Goal: Information Seeking & Learning: Understand process/instructions

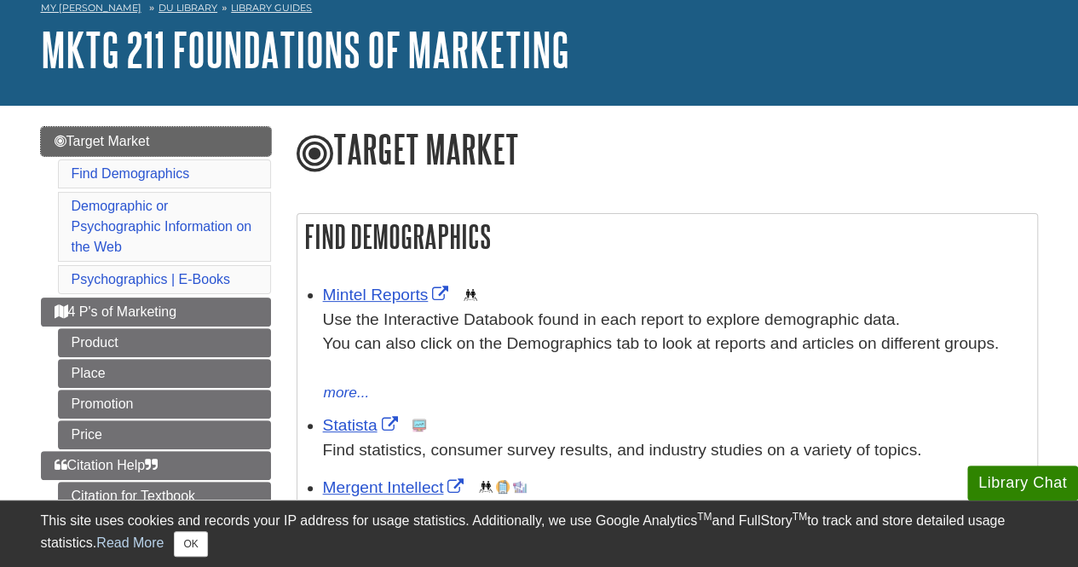
scroll to position [170, 0]
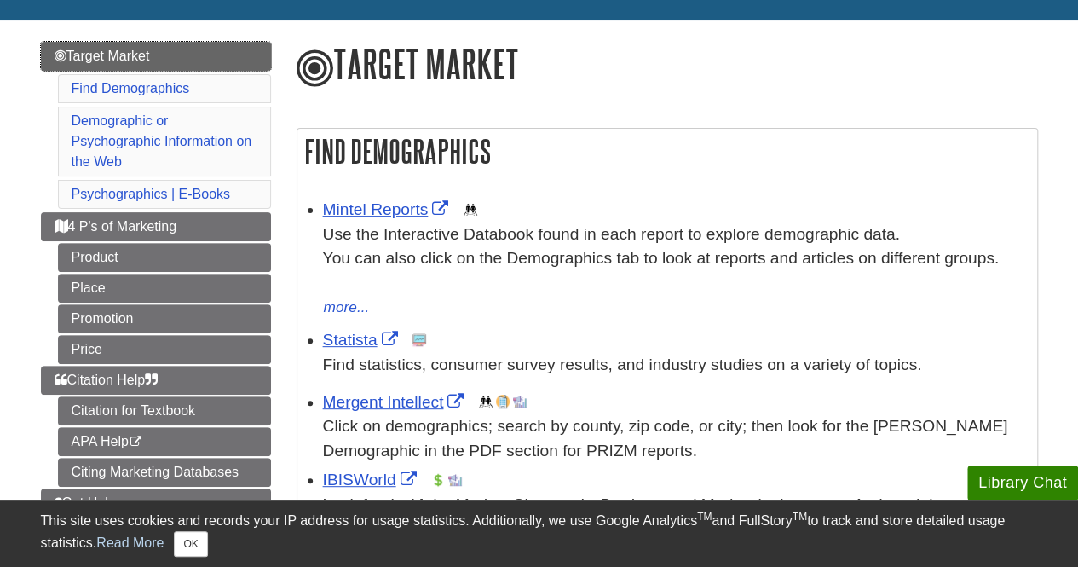
click at [173, 55] on link "Target Market" at bounding box center [156, 56] width 230 height 29
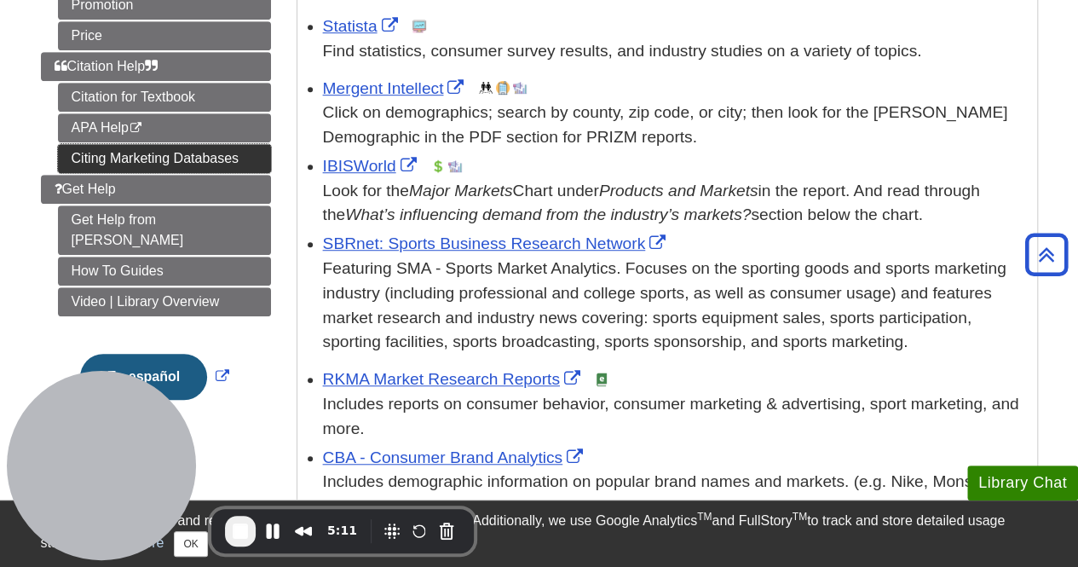
scroll to position [511, 0]
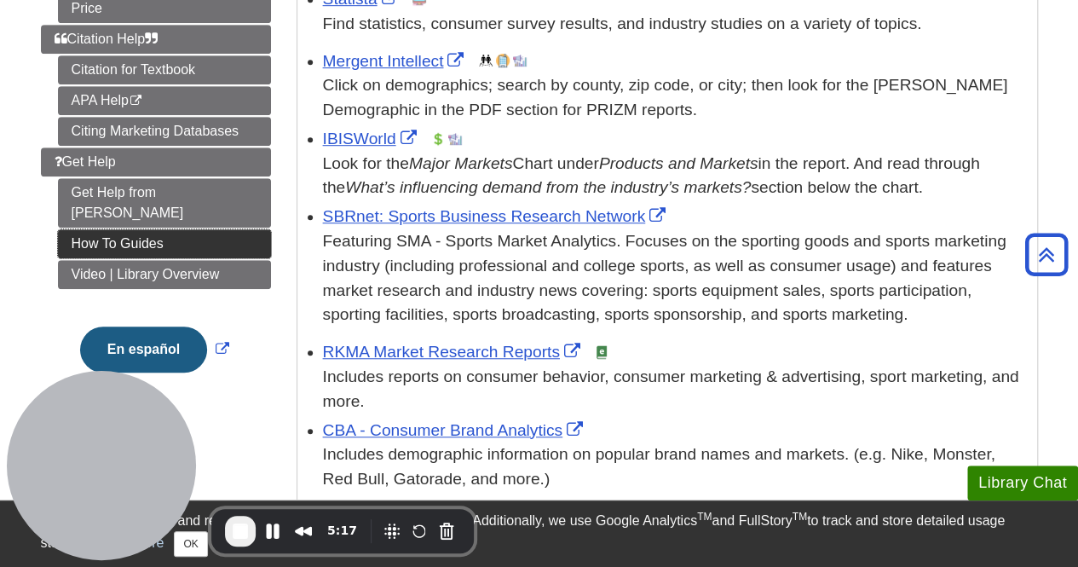
click at [155, 229] on link "How To Guides" at bounding box center [164, 243] width 213 height 29
